Goal: Information Seeking & Learning: Learn about a topic

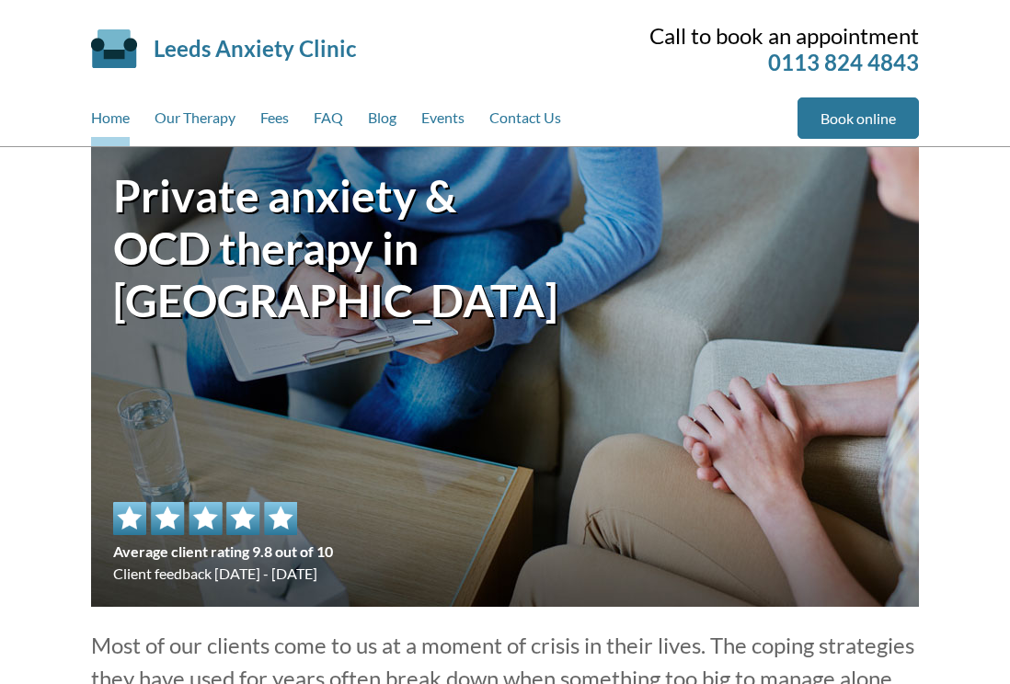
click at [908, 281] on div "Private anxiety & OCD therapy in Leeds city centre Average client rating 9.8 ou…" at bounding box center [505, 377] width 828 height 460
click at [206, 110] on link "Our Therapy" at bounding box center [195, 122] width 81 height 49
